Goal: Transaction & Acquisition: Purchase product/service

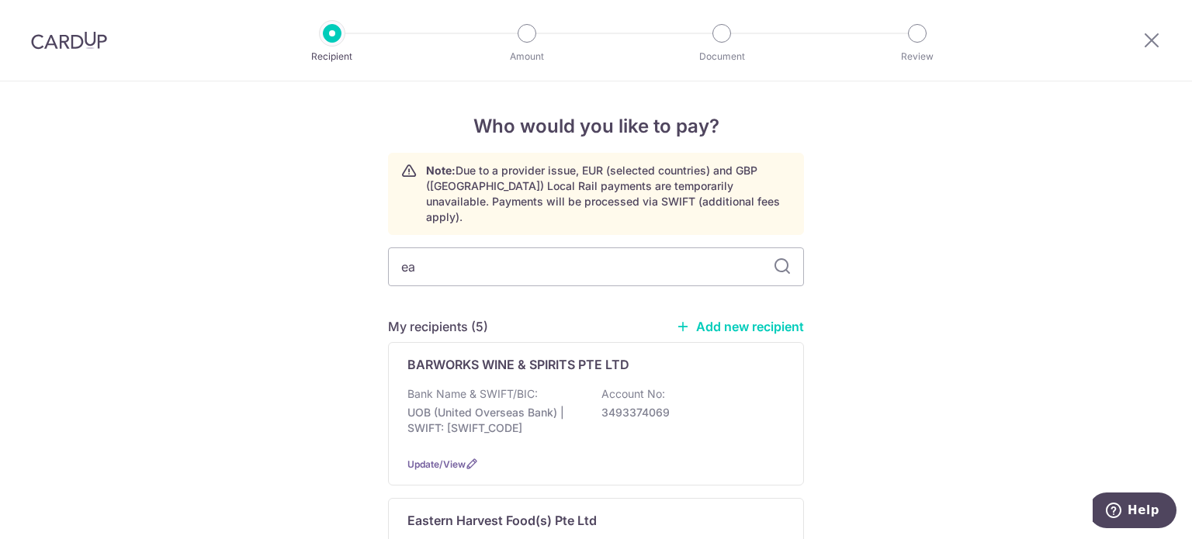
type input "eas"
click at [481, 405] on p "Oversea Chinese Banking Corporation Limited | SWIFT: [SWIFT_CODE]" at bounding box center [494, 428] width 174 height 47
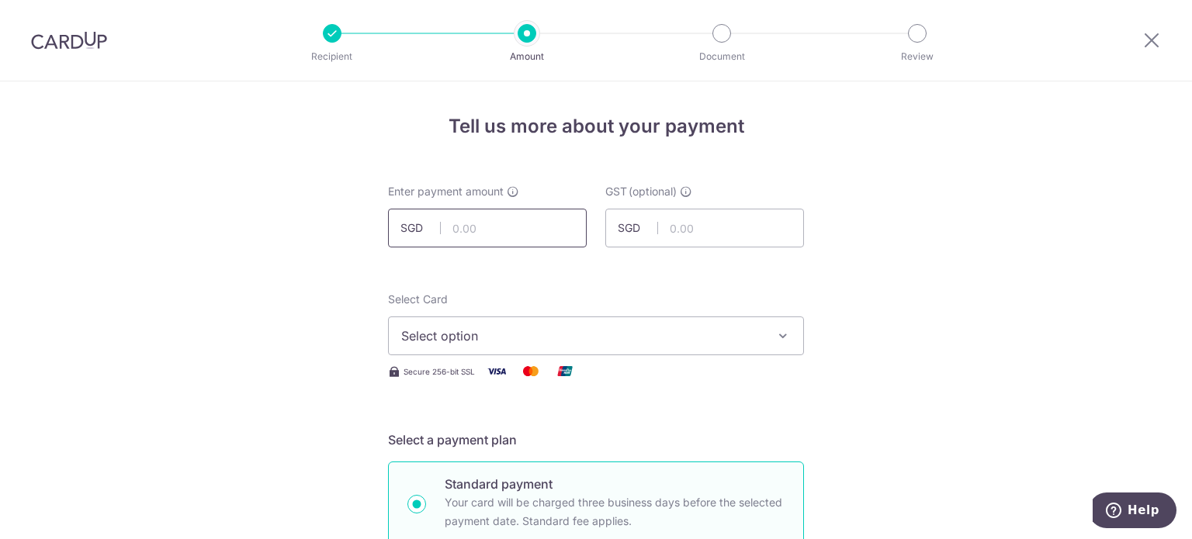
click at [486, 226] on input "text" at bounding box center [487, 228] width 199 height 39
type input "5,222.11"
click at [559, 327] on span "Select option" at bounding box center [582, 336] width 362 height 19
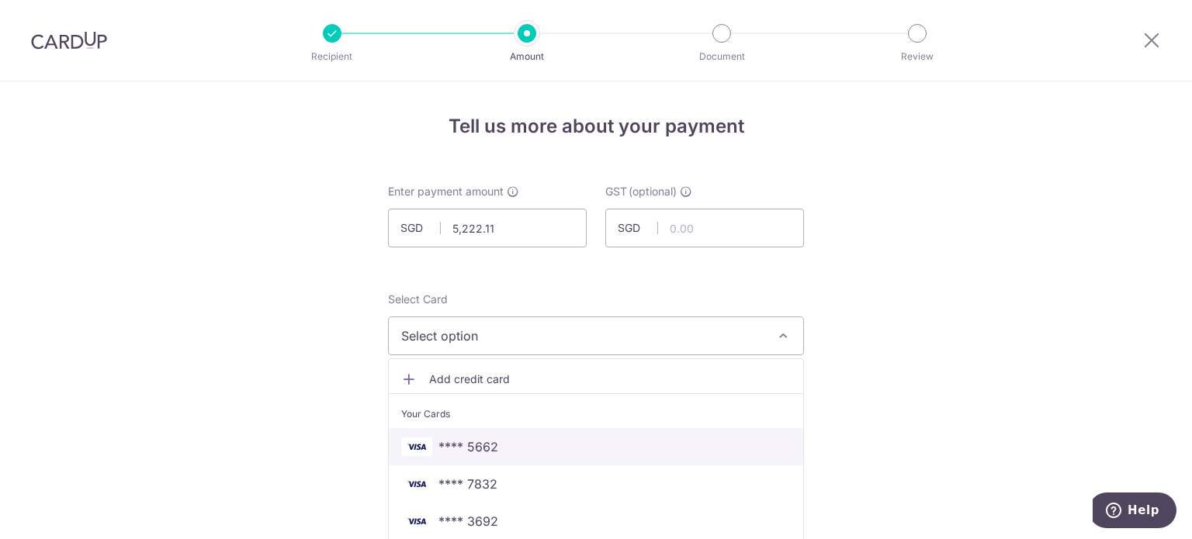
click at [541, 445] on span "**** 5662" at bounding box center [595, 447] width 389 height 19
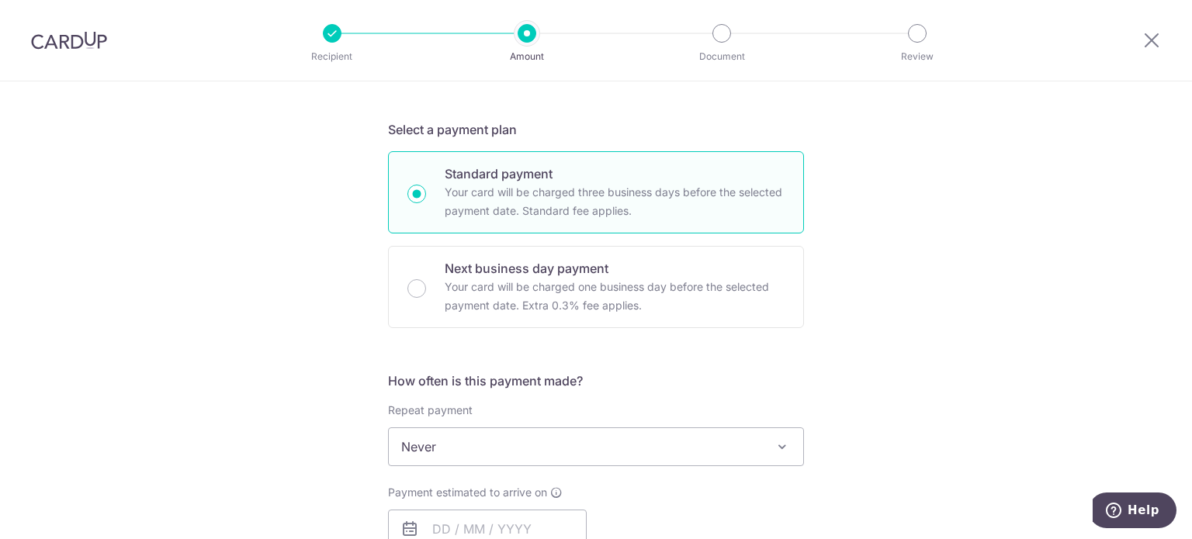
click at [599, 415] on div "Repeat payment Never Every week Every month Every quarter Every half a year Nev…" at bounding box center [596, 435] width 416 height 64
click at [442, 518] on input "text" at bounding box center [487, 529] width 199 height 39
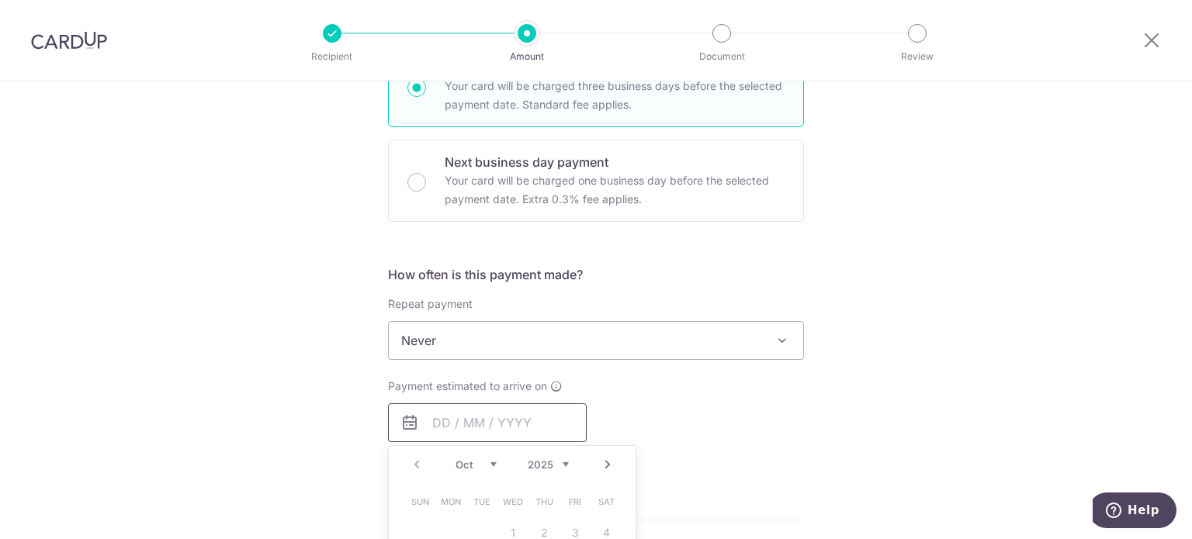
scroll to position [543, 0]
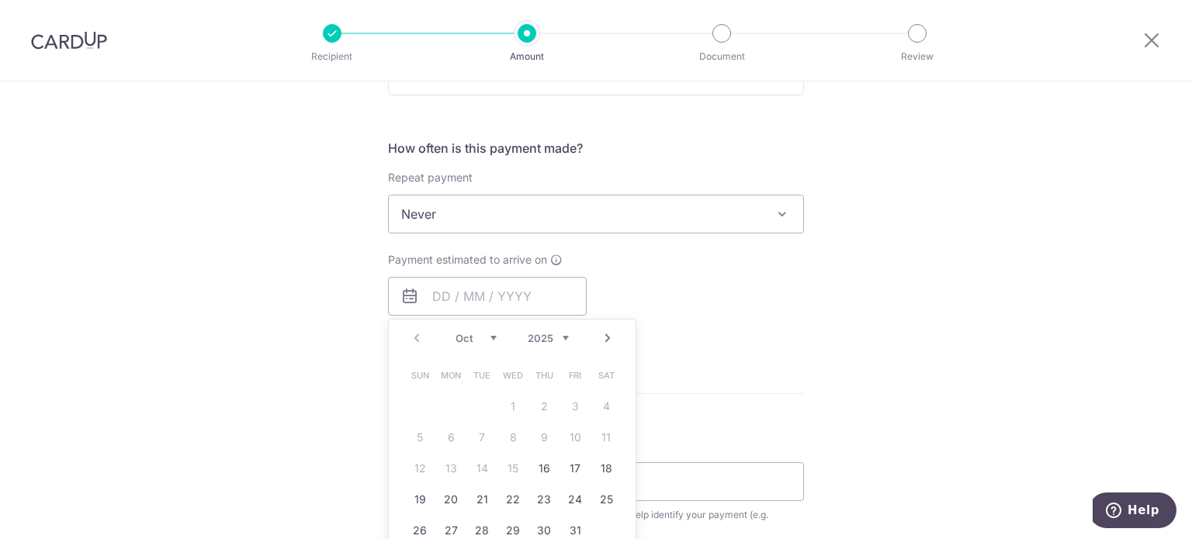
click at [552, 467] on td "16" at bounding box center [543, 468] width 31 height 31
type input "[DATE]"
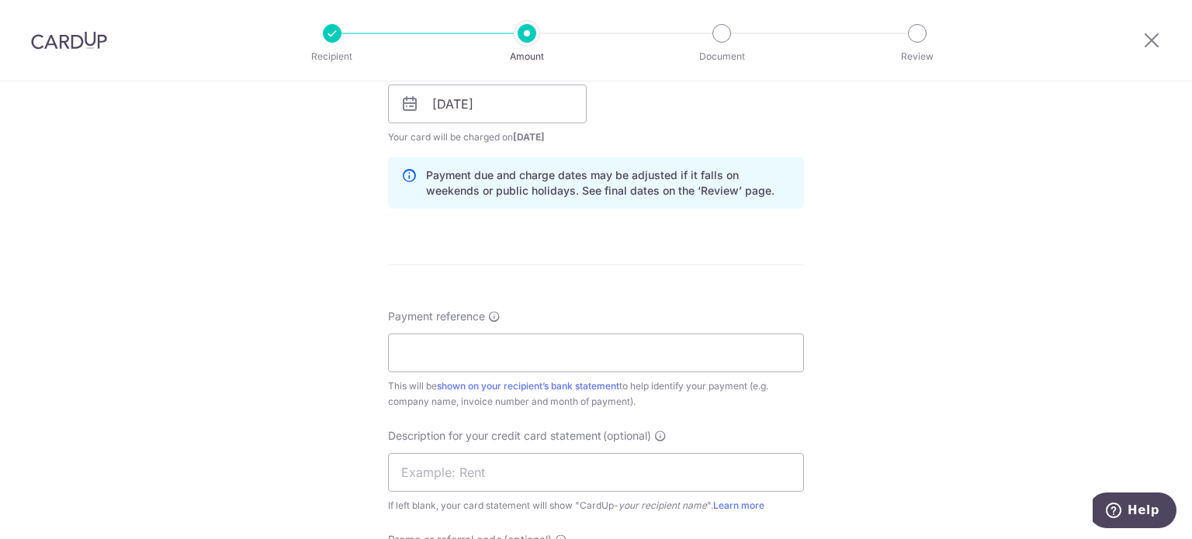
scroll to position [776, 0]
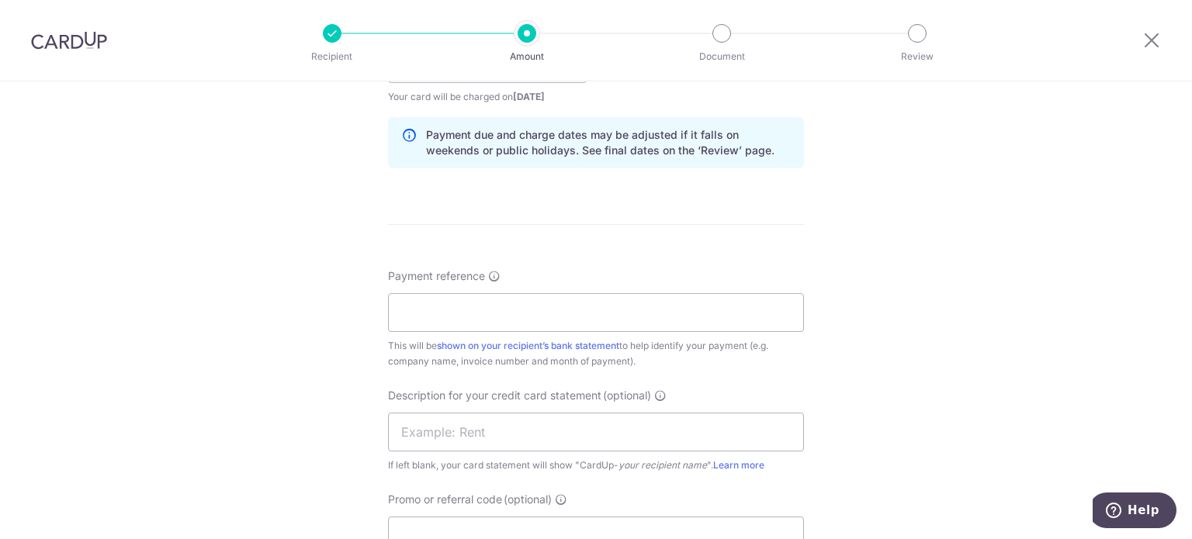
click at [627, 285] on div "Payment reference This will be shown on your recipient’s bank statement to help…" at bounding box center [596, 318] width 416 height 101
click at [621, 300] on input "Payment reference" at bounding box center [596, 312] width 416 height 39
type input "EPHOLO02"
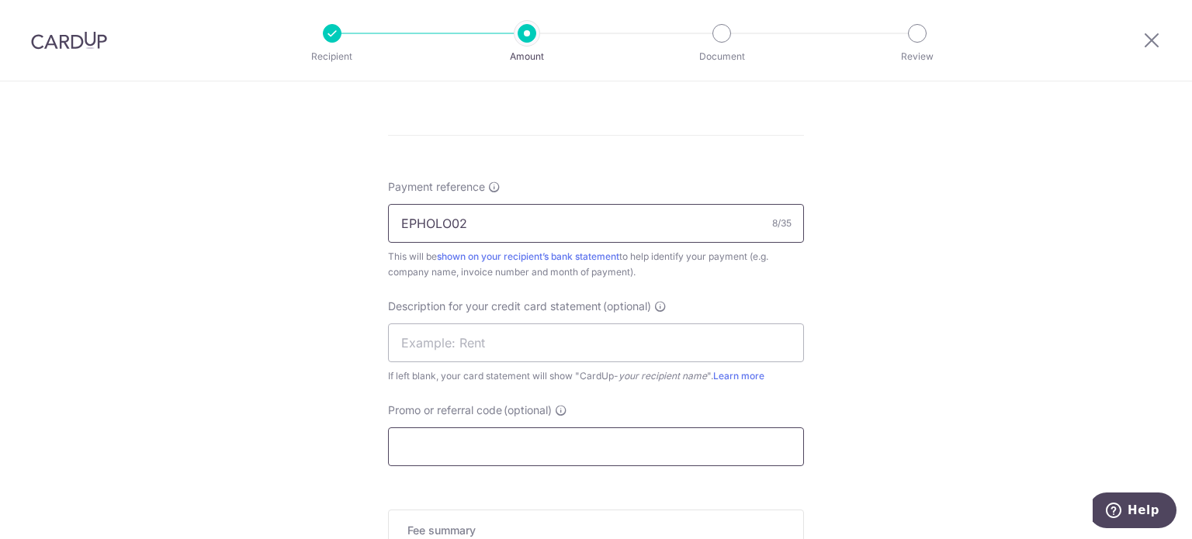
scroll to position [931, 0]
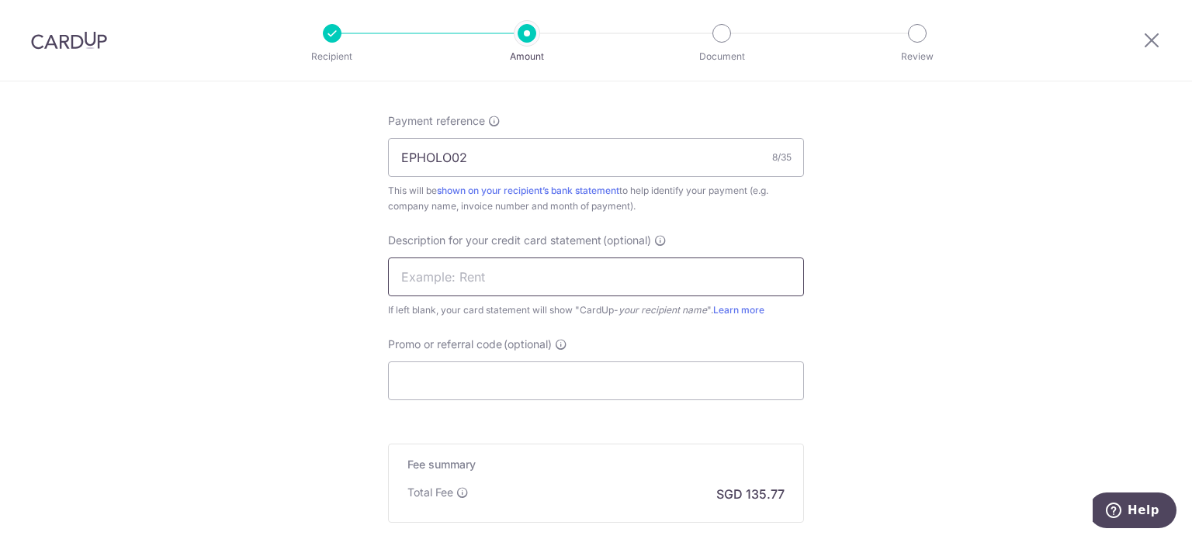
click at [566, 278] on input "text" at bounding box center [596, 277] width 416 height 39
type input "Eastern Bar Pho"
click at [481, 378] on input "Promo or referral code (optional)" at bounding box center [596, 381] width 416 height 39
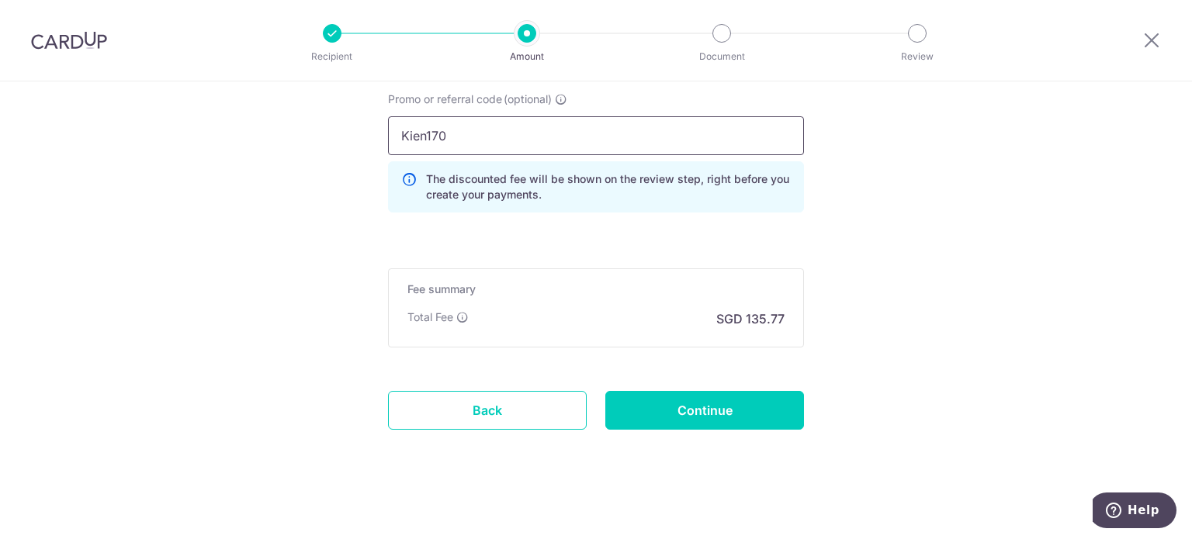
scroll to position [1180, 0]
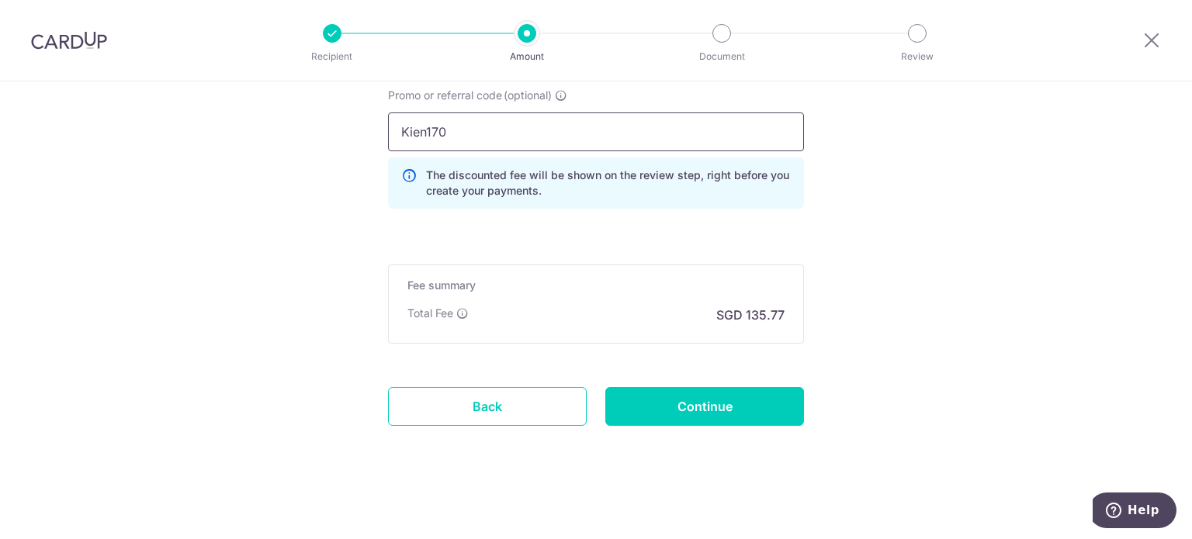
type input "Kien170"
click at [649, 390] on input "Continue" at bounding box center [704, 406] width 199 height 39
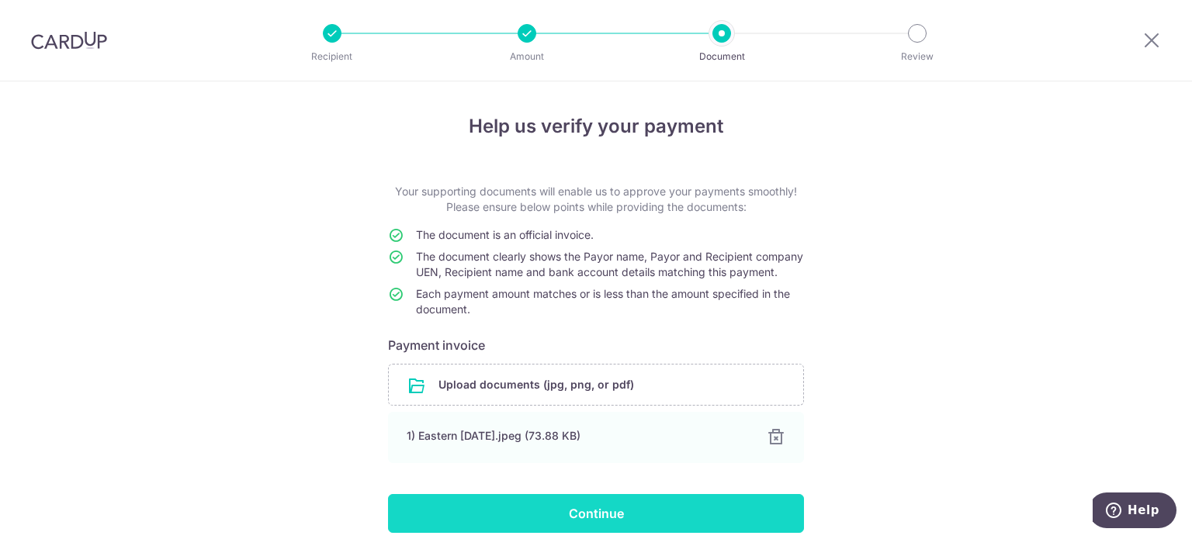
click at [574, 524] on input "Continue" at bounding box center [596, 513] width 416 height 39
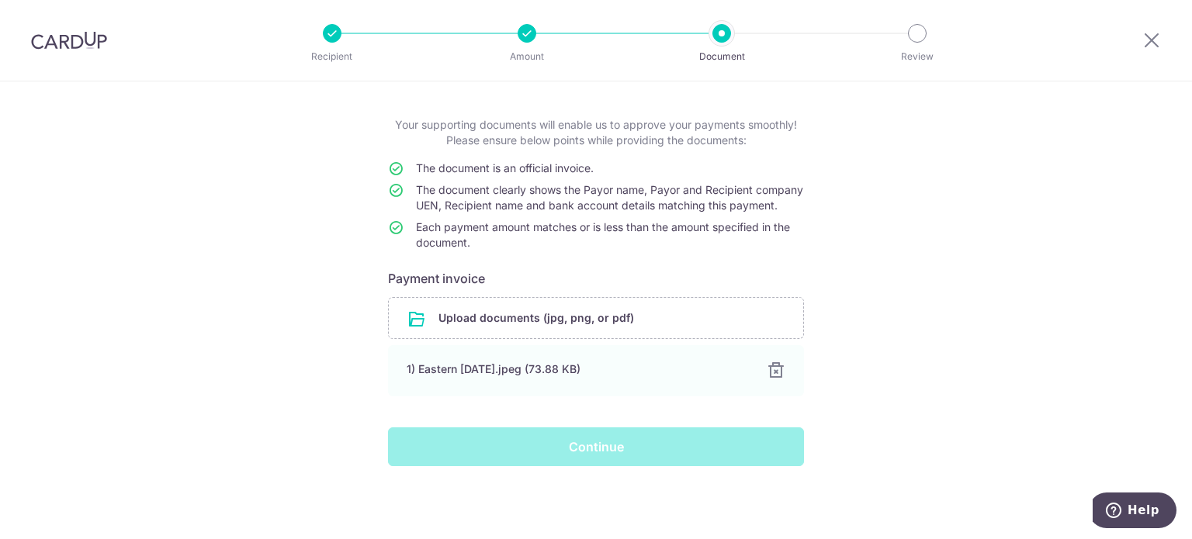
scroll to position [81, 0]
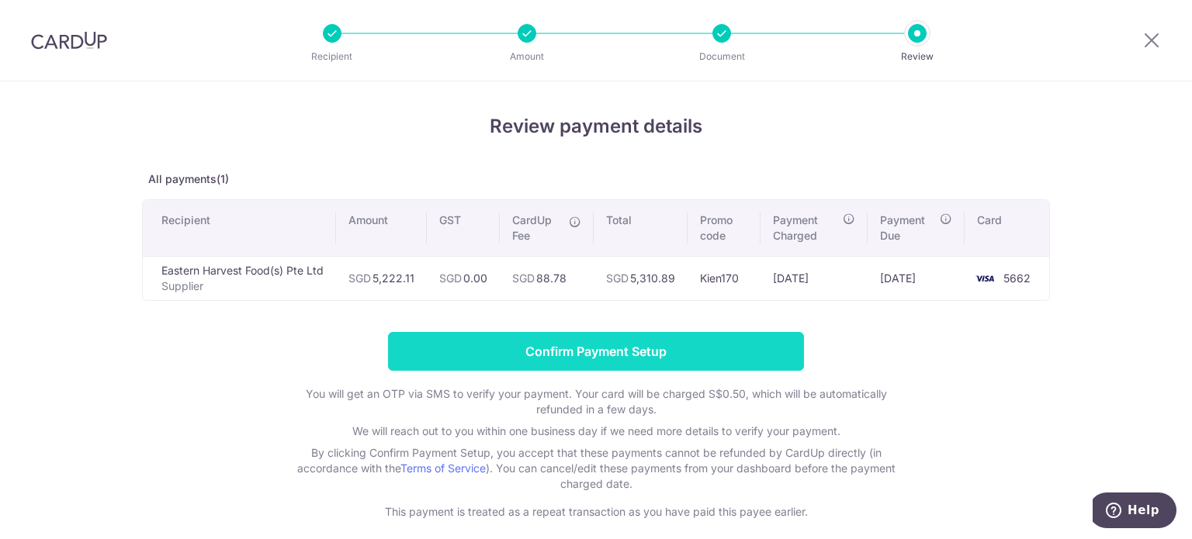
click at [779, 356] on input "Confirm Payment Setup" at bounding box center [596, 351] width 416 height 39
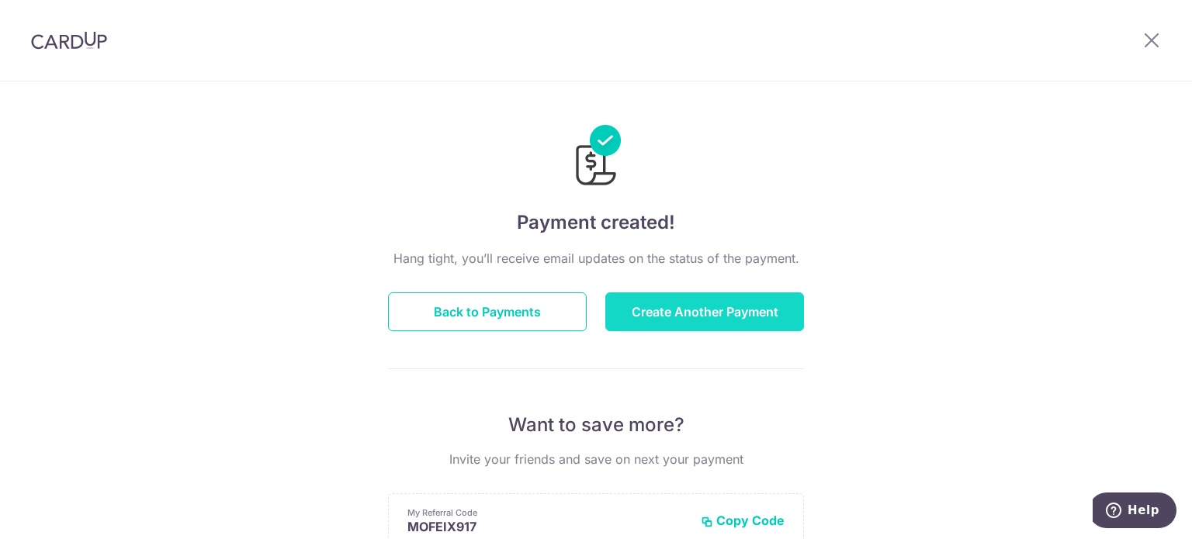
click at [645, 297] on button "Create Another Payment" at bounding box center [704, 312] width 199 height 39
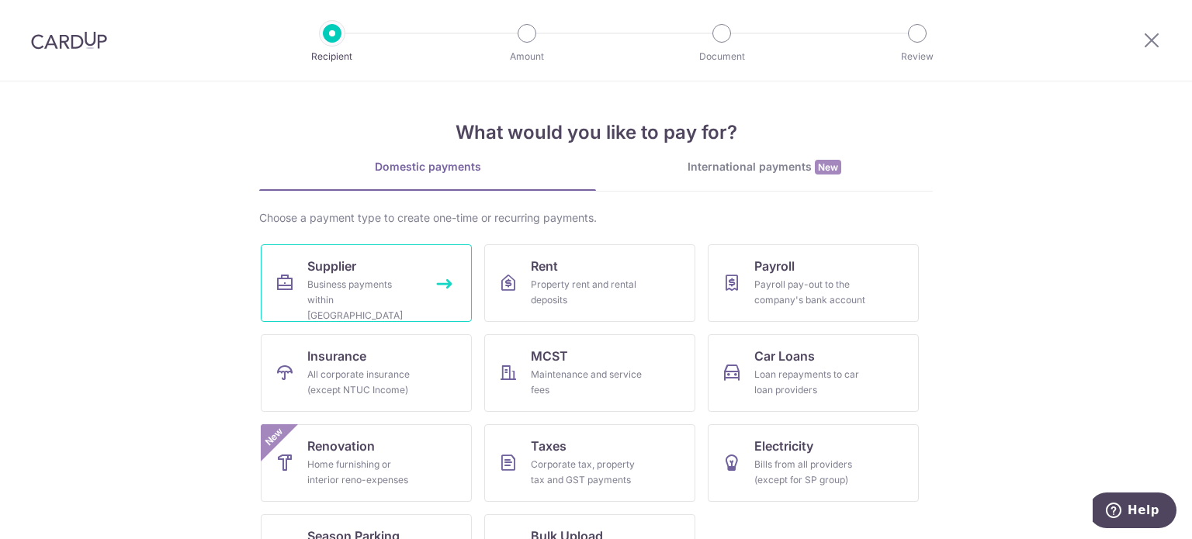
click at [351, 254] on link "Supplier Business payments within Singapore" at bounding box center [366, 283] width 211 height 78
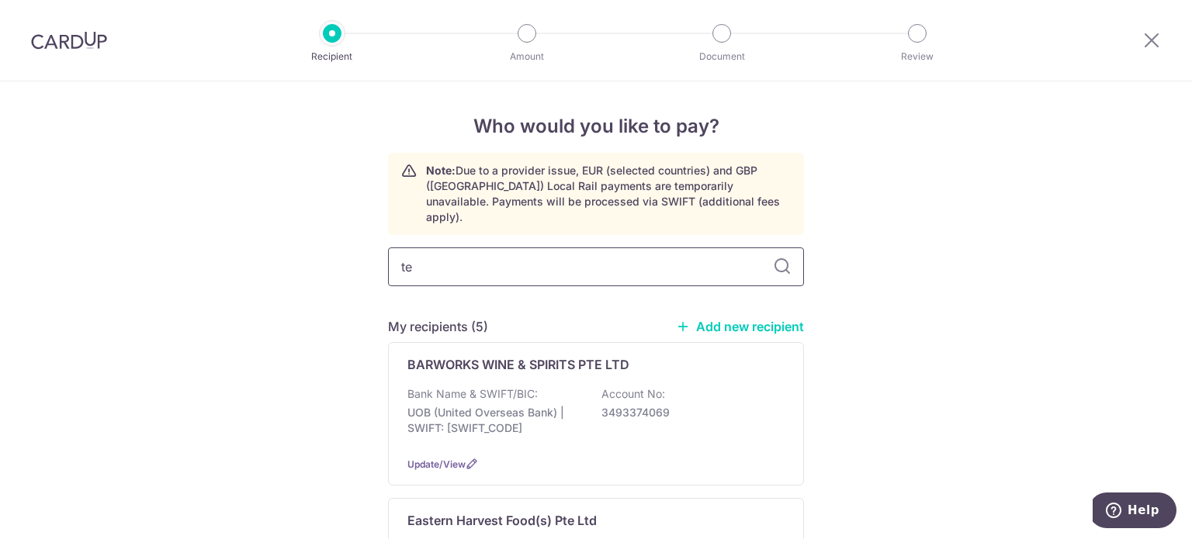
type input "tec"
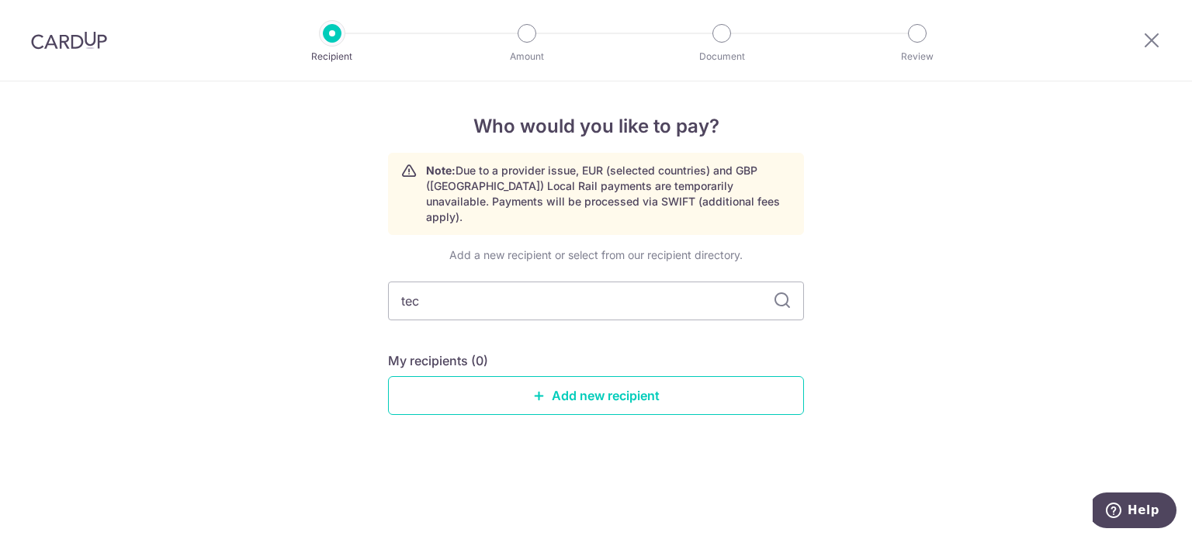
type input "te"
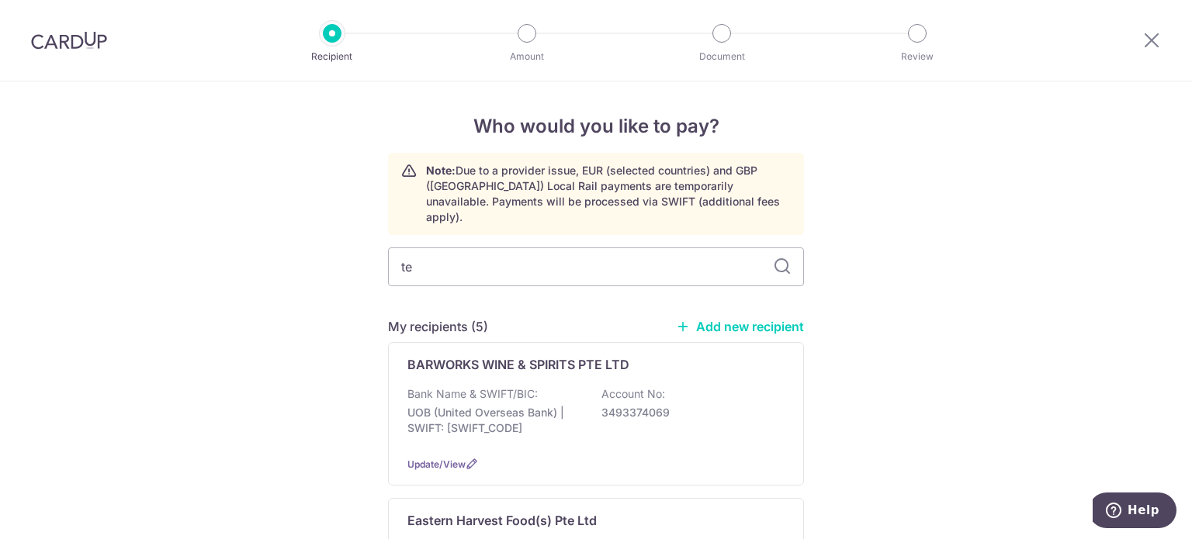
type input "t"
type input "tow"
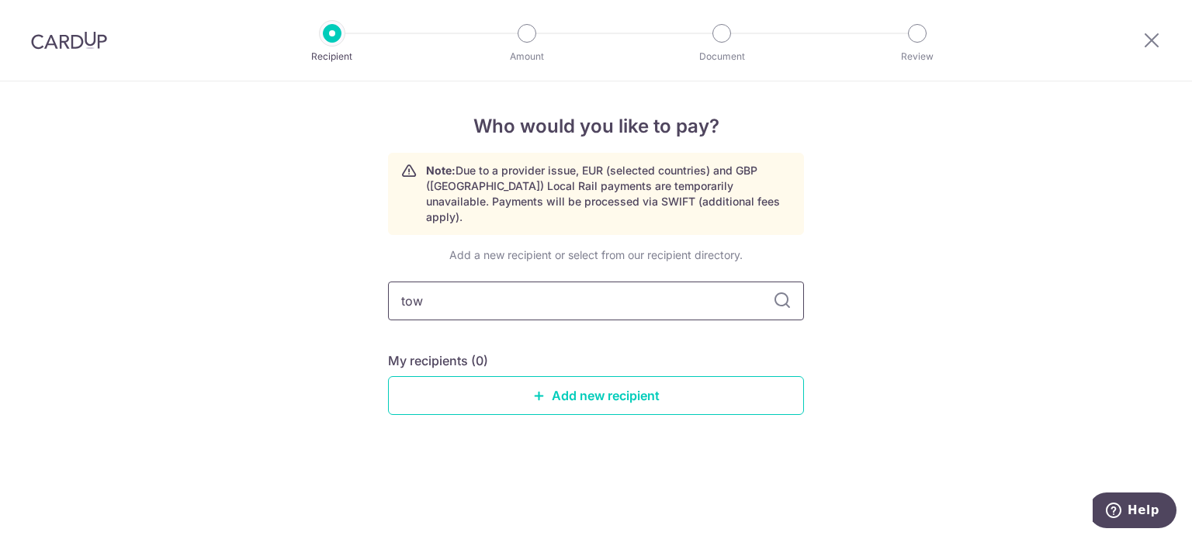
type input "to"
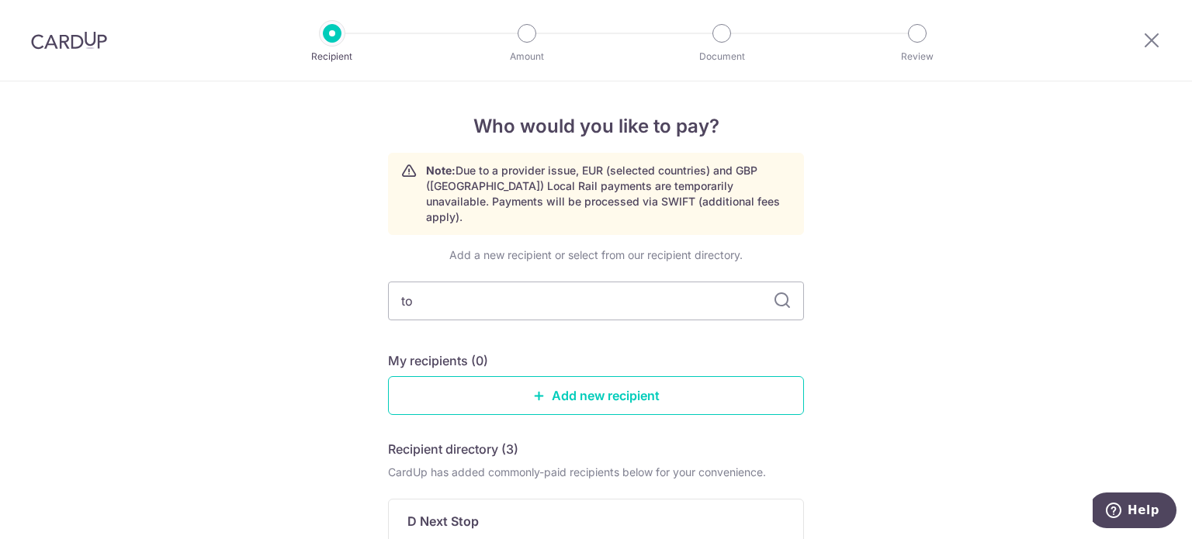
drag, startPoint x: 619, startPoint y: 289, endPoint x: 199, endPoint y: 248, distance: 421.7
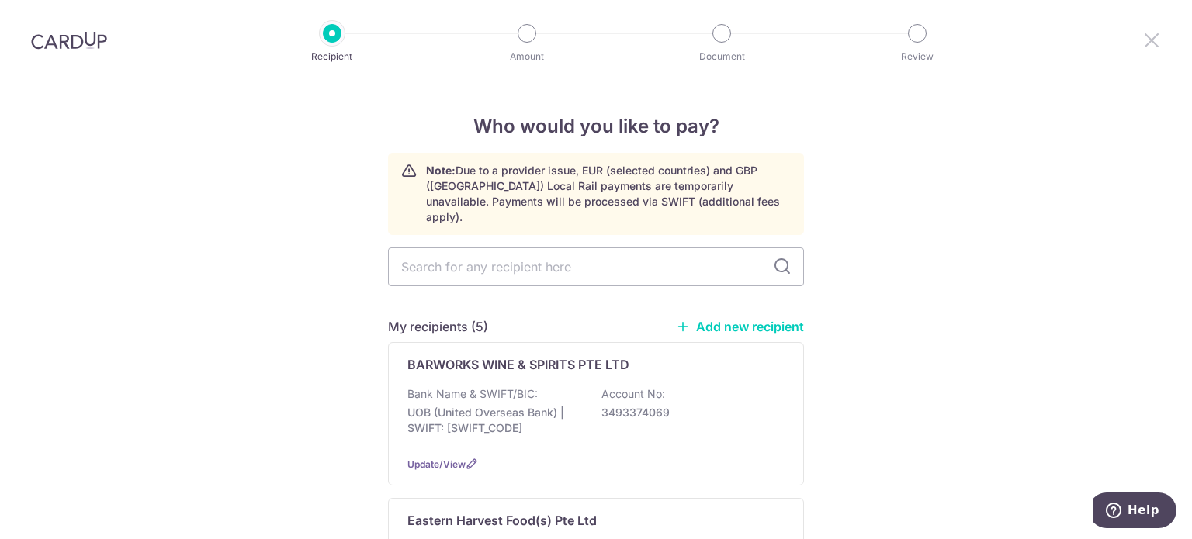
click at [1154, 44] on icon at bounding box center [1151, 39] width 19 height 19
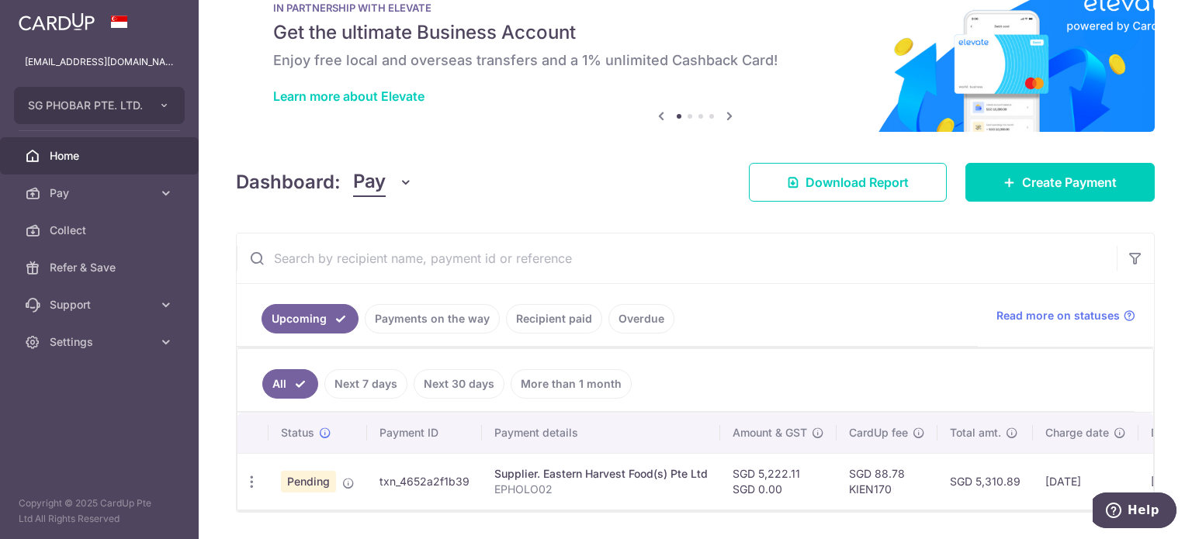
scroll to position [99, 0]
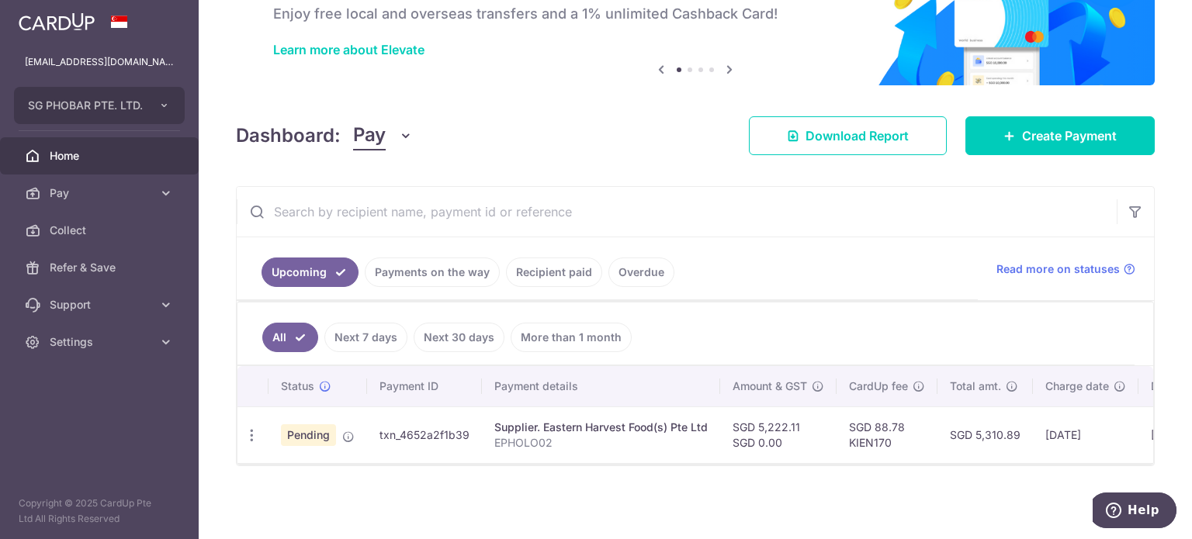
drag, startPoint x: 791, startPoint y: 417, endPoint x: 749, endPoint y: 420, distance: 41.2
click at [749, 420] on td "SGD 5,222.11 SGD 0.00" at bounding box center [778, 435] width 116 height 57
copy td "5,222.11"
